Goal: Task Accomplishment & Management: Manage account settings

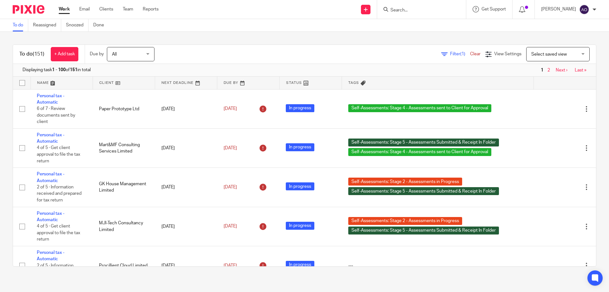
click at [117, 81] on link at bounding box center [124, 82] width 62 height 13
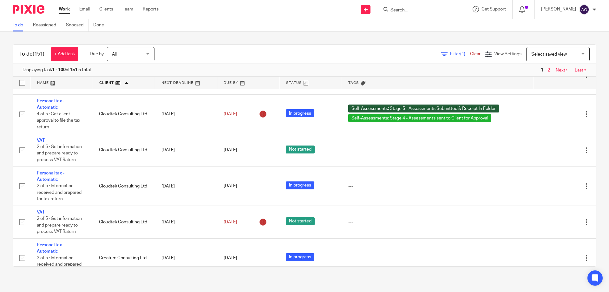
scroll to position [1047, 0]
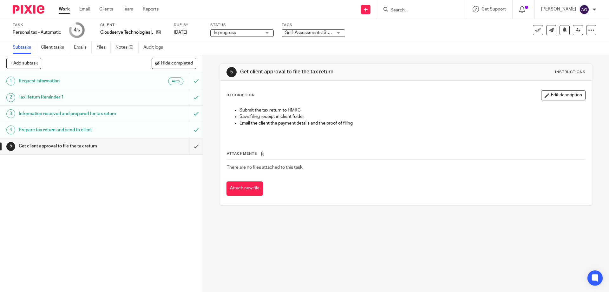
click at [339, 32] on div "Self-Assessments: Stage 2 - Assessments in Progress + 1" at bounding box center [313, 33] width 63 height 8
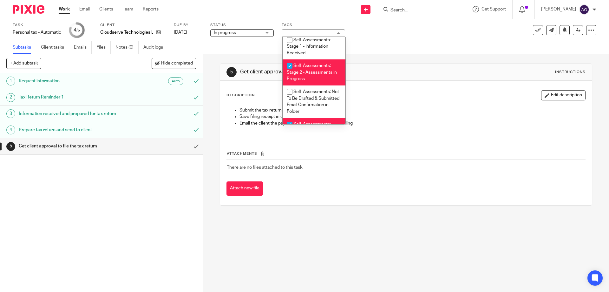
scroll to position [120, 0]
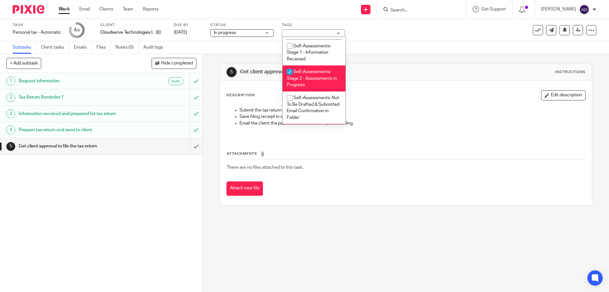
click at [291, 73] on input "checkbox" at bounding box center [290, 72] width 12 height 12
checkbox input "false"
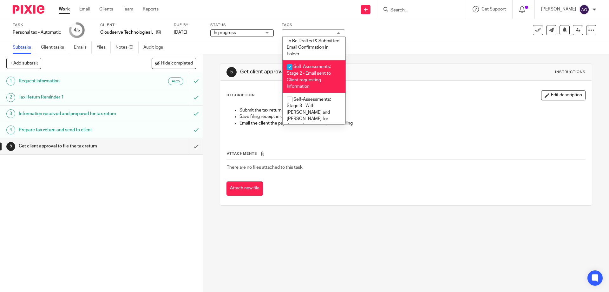
click at [290, 67] on input "checkbox" at bounding box center [290, 67] width 12 height 12
checkbox input "false"
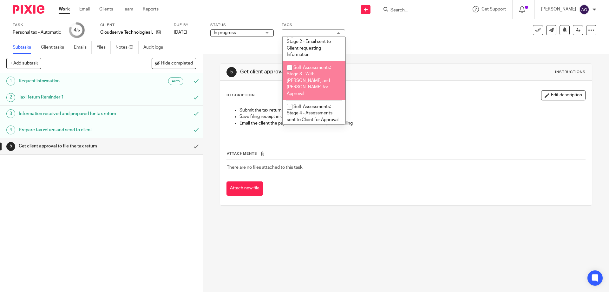
click at [291, 67] on input "checkbox" at bounding box center [290, 68] width 12 height 12
checkbox input "true"
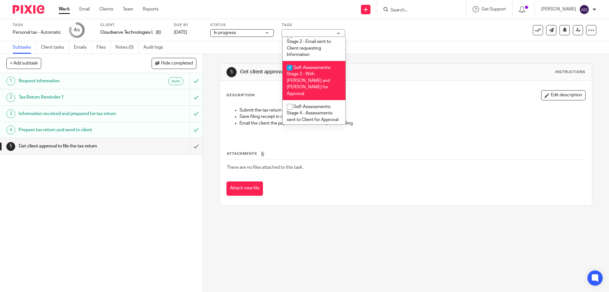
click at [169, 213] on div "1 Request information Auto 2 Tax Return Reminder 1 3 Information received and p…" at bounding box center [101, 182] width 203 height 219
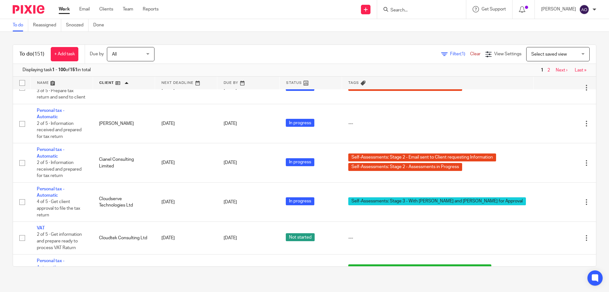
scroll to position [1015, 0]
